Goal: Book appointment/travel/reservation

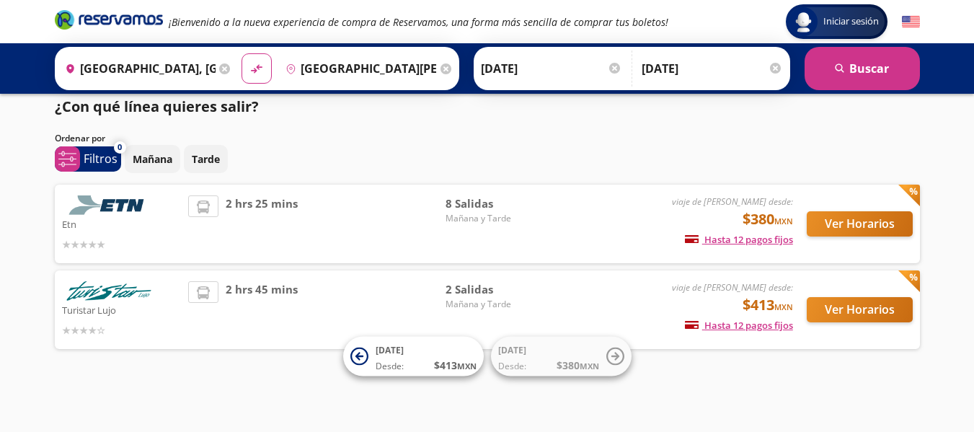
scroll to position [12, 0]
click at [850, 216] on button "Ver Horarios" at bounding box center [860, 223] width 106 height 25
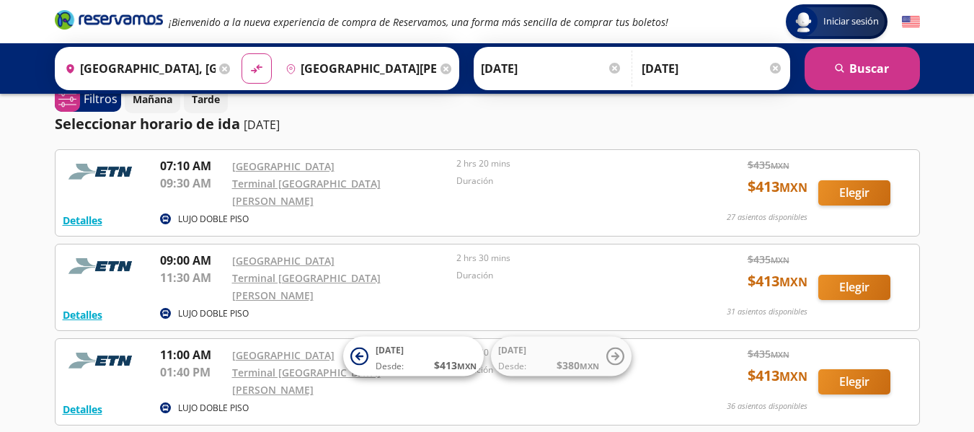
scroll to position [25, 0]
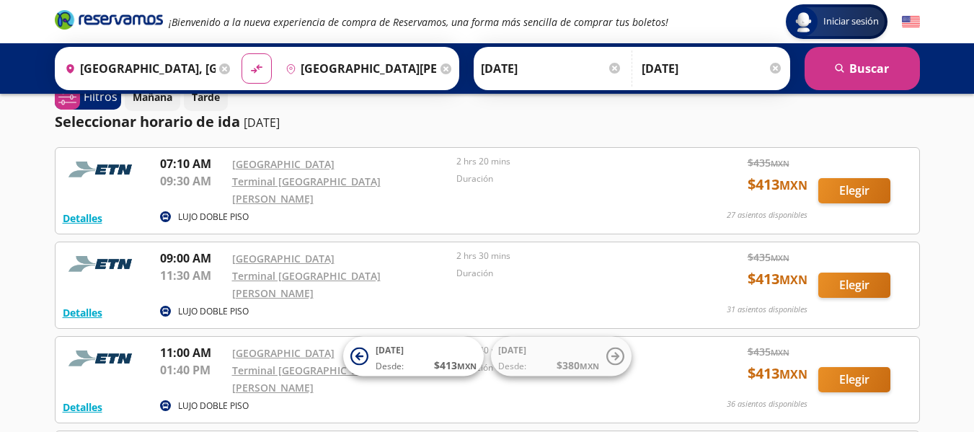
click at [440, 66] on icon at bounding box center [445, 68] width 11 height 11
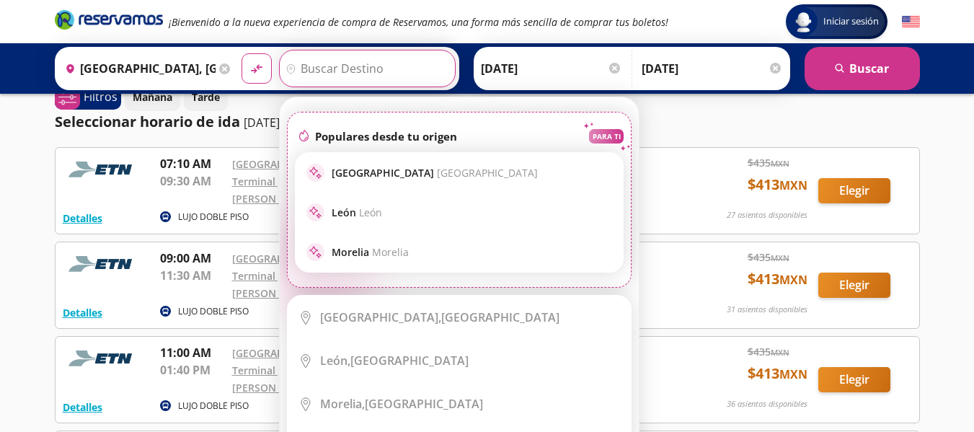
scroll to position [0, 0]
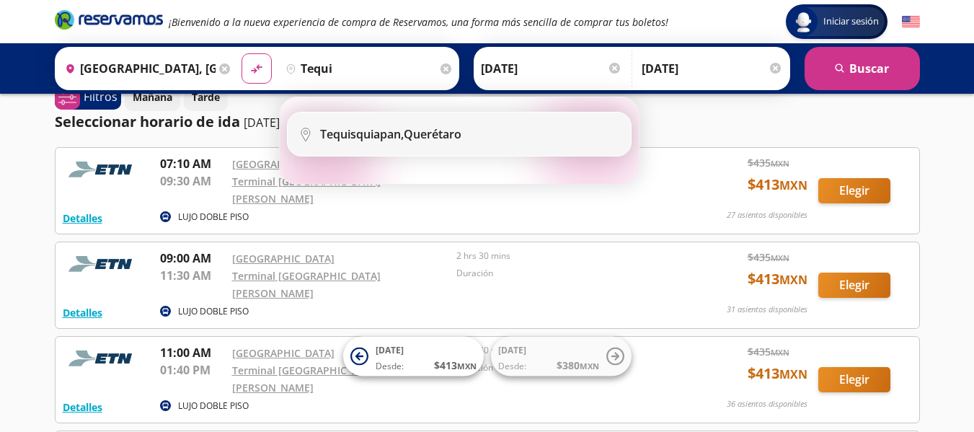
click at [432, 130] on div "Tequisquiapan, [GEOGRAPHIC_DATA]" at bounding box center [390, 134] width 141 height 16
type input "Tequisquiapan, [GEOGRAPHIC_DATA]"
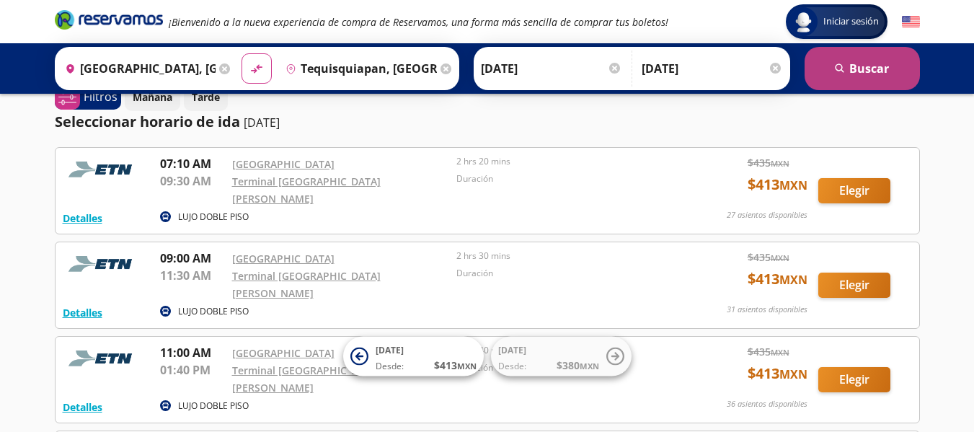
click at [884, 58] on button "search [GEOGRAPHIC_DATA]" at bounding box center [861, 68] width 115 height 43
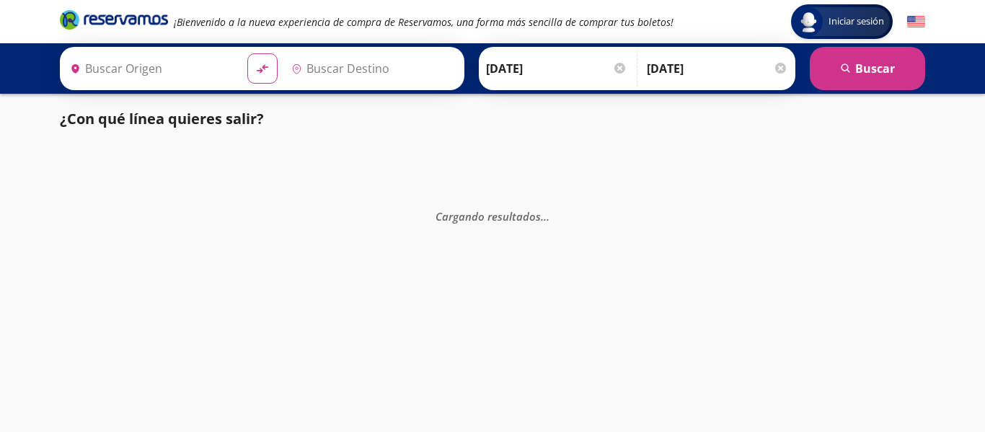
type input "[GEOGRAPHIC_DATA], [GEOGRAPHIC_DATA]"
type input "Tequisquiapan, [GEOGRAPHIC_DATA]"
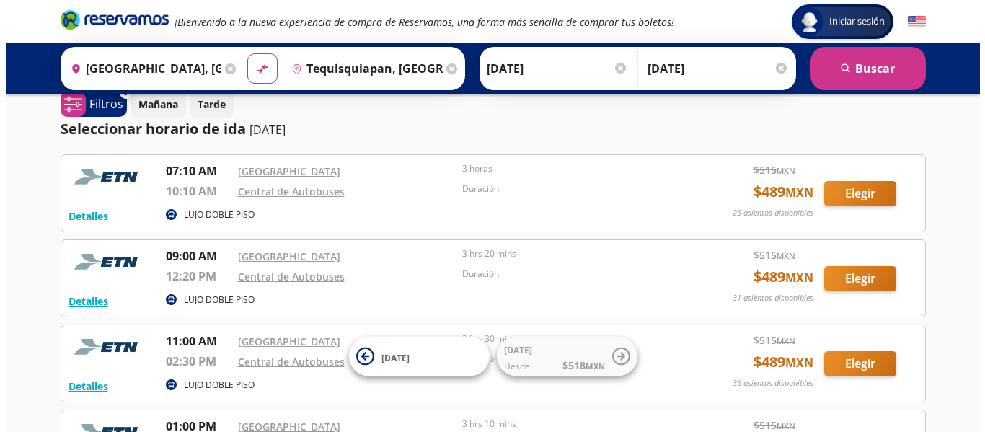
scroll to position [19, 0]
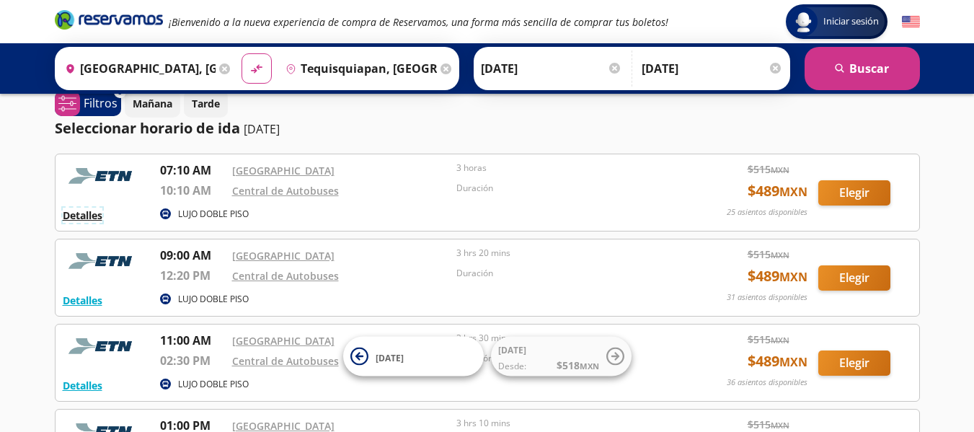
click at [81, 217] on button "Detalles" at bounding box center [83, 215] width 40 height 15
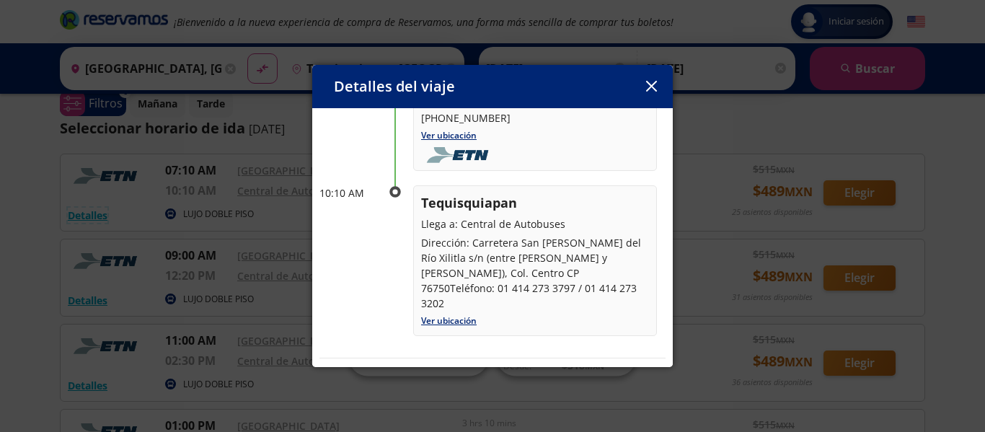
scroll to position [177, 0]
